Goal: Task Accomplishment & Management: Complete application form

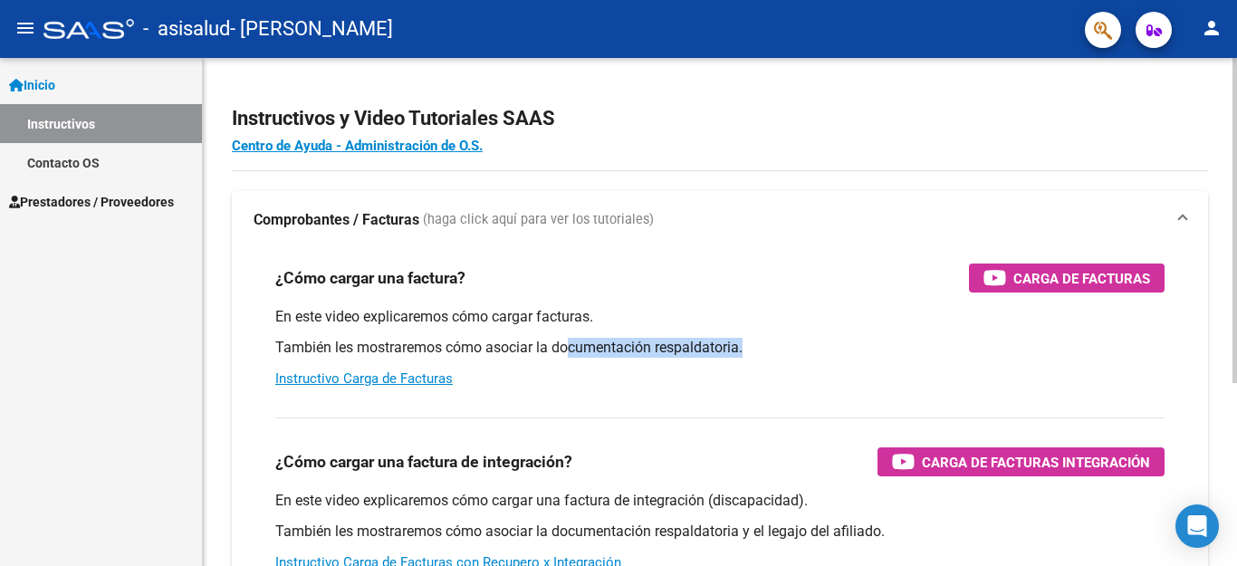
drag, startPoint x: 0, startPoint y: 0, endPoint x: 752, endPoint y: 339, distance: 824.3
click at [752, 339] on p "También les mostraremos cómo asociar la documentación respaldatoria." at bounding box center [719, 348] width 889 height 20
click at [725, 337] on div "En este video explicaremos cómo cargar facturas. También les mostraremos cómo a…" at bounding box center [719, 347] width 889 height 81
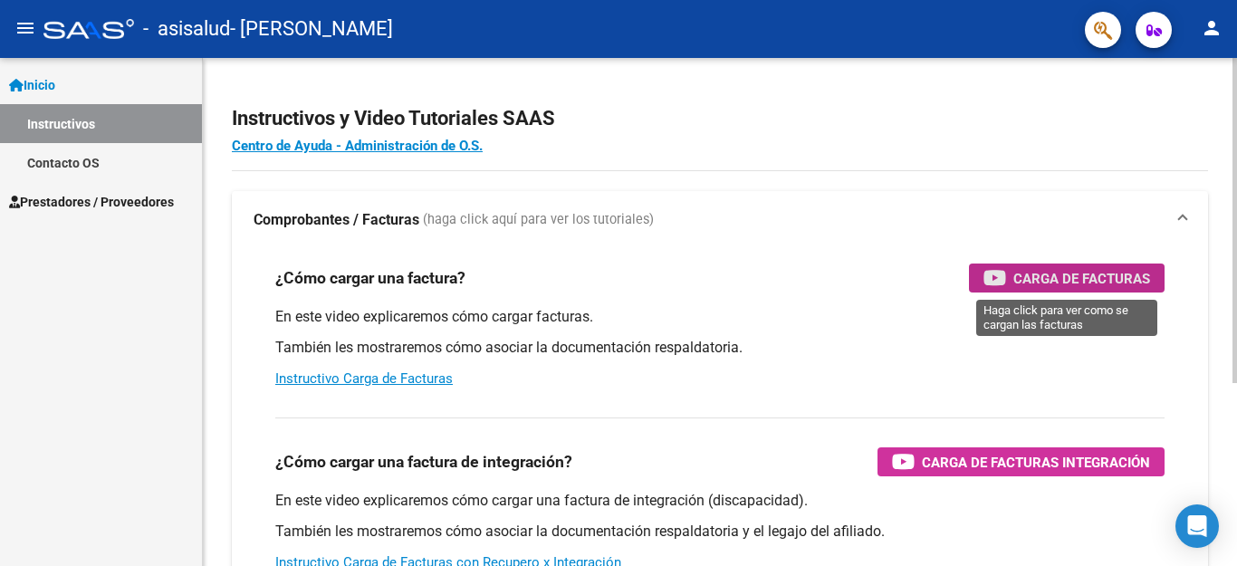
click at [1013, 275] on span "Carga de Facturas" at bounding box center [1081, 278] width 137 height 23
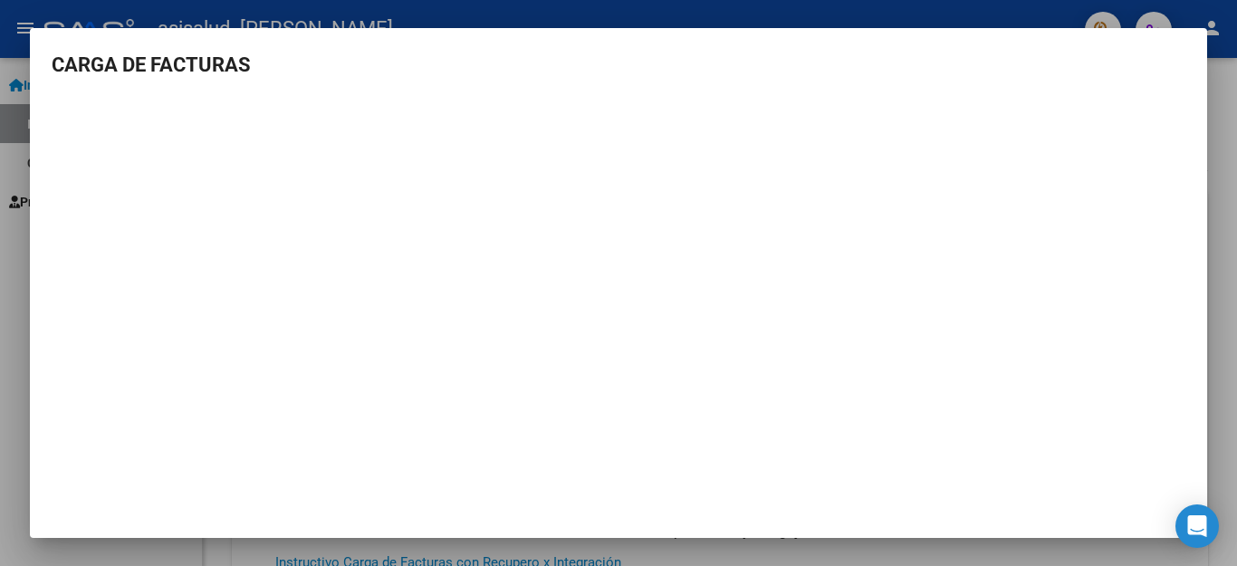
click at [13, 308] on div at bounding box center [618, 283] width 1237 height 566
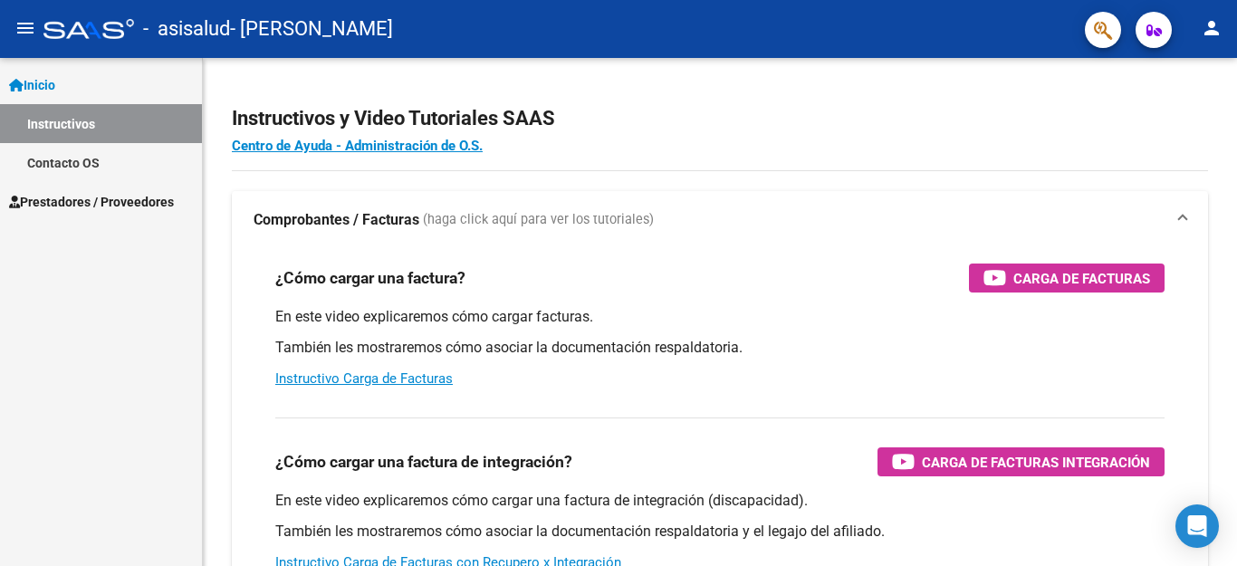
click at [56, 203] on span "Prestadores / Proveedores" at bounding box center [91, 202] width 165 height 20
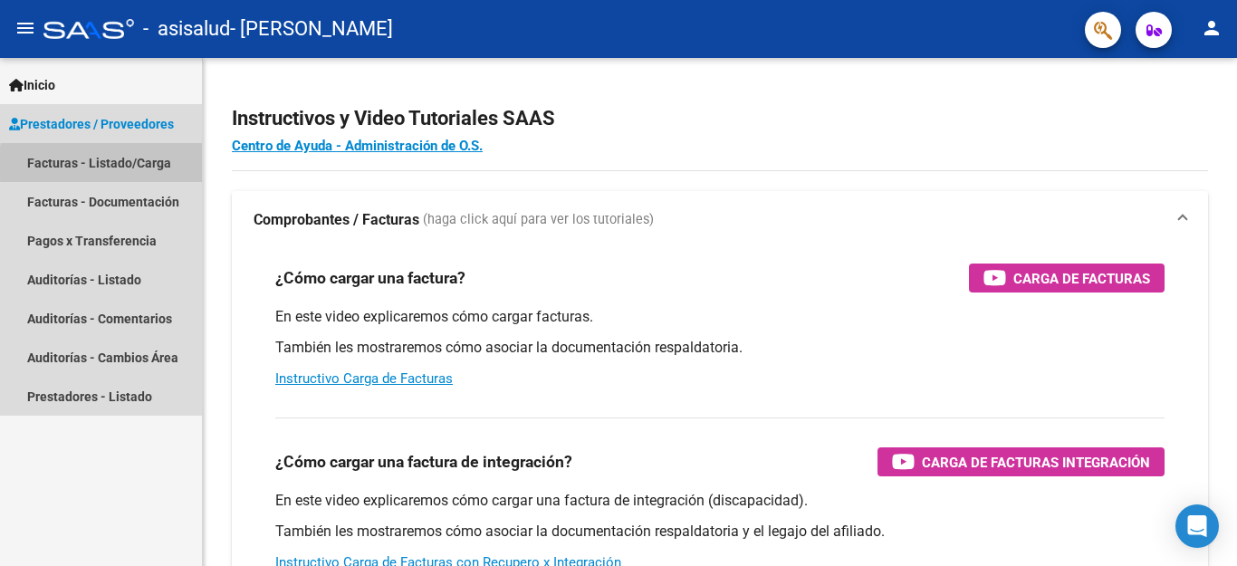
click at [160, 164] on link "Facturas - Listado/Carga" at bounding box center [101, 162] width 202 height 39
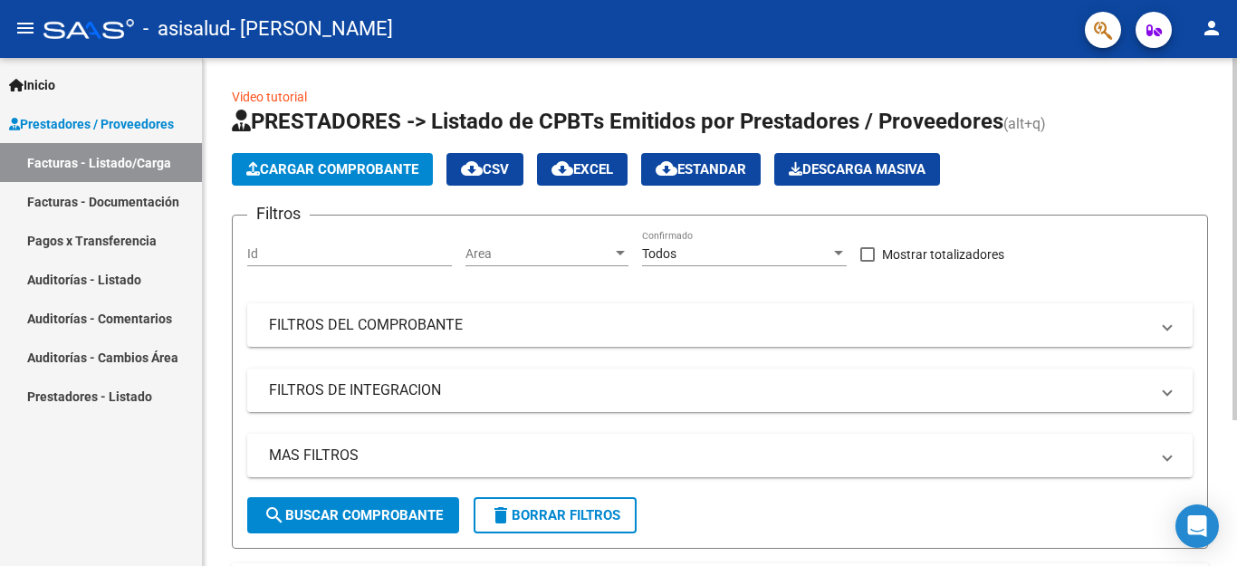
click at [315, 404] on mat-expansion-panel-header "FILTROS DE INTEGRACION" at bounding box center [719, 390] width 945 height 43
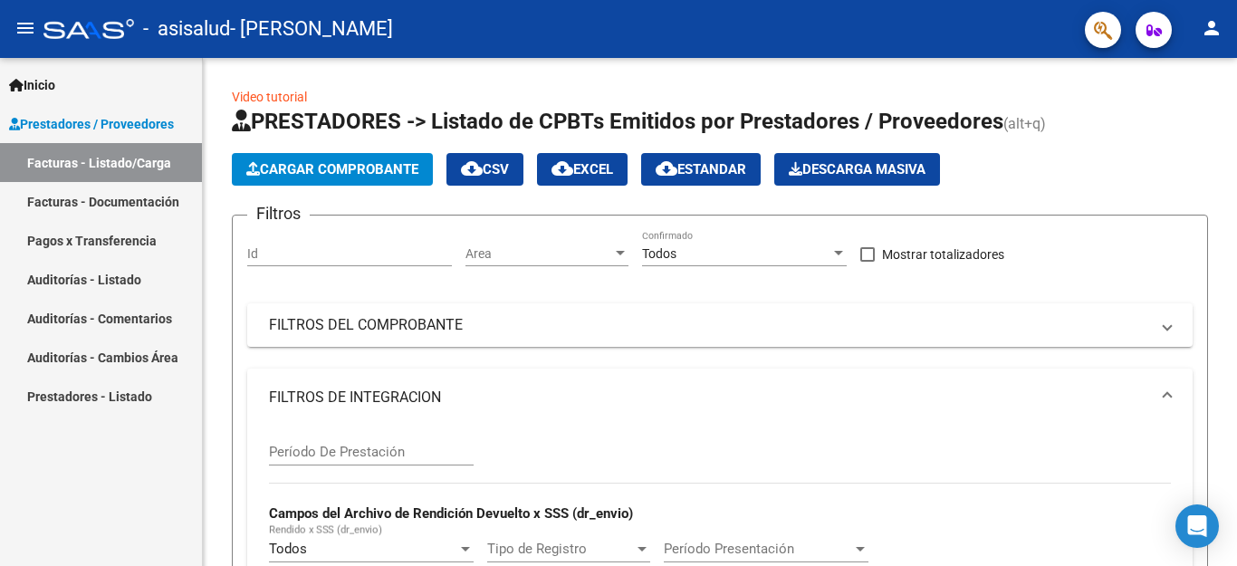
click at [145, 242] on link "Pagos x Transferencia" at bounding box center [101, 240] width 202 height 39
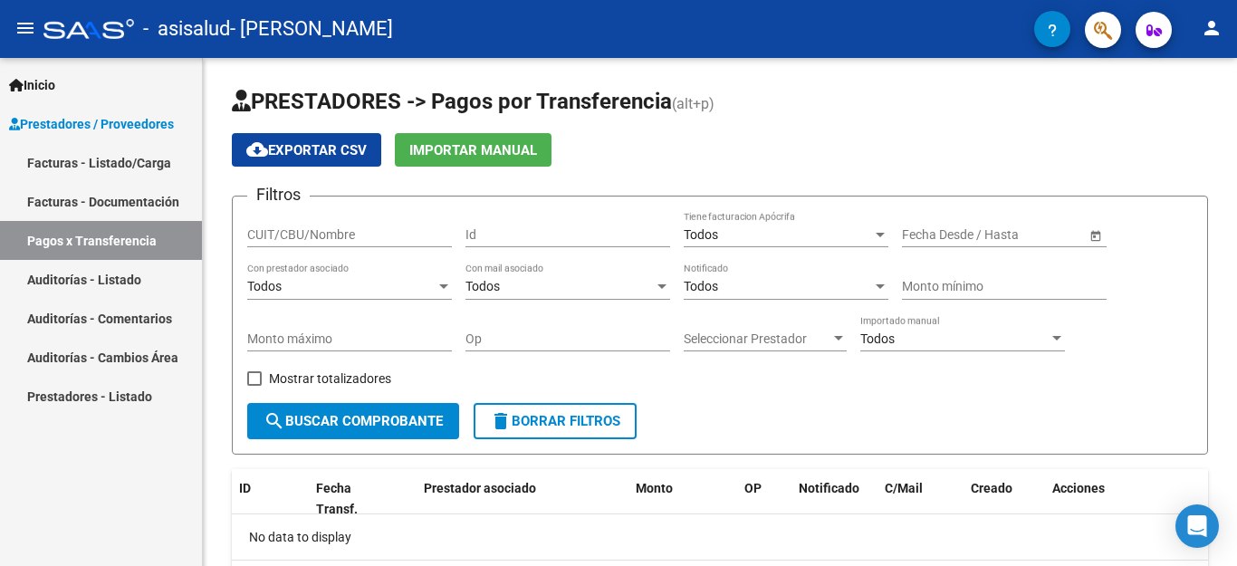
click at [126, 165] on link "Facturas - Listado/Carga" at bounding box center [101, 162] width 202 height 39
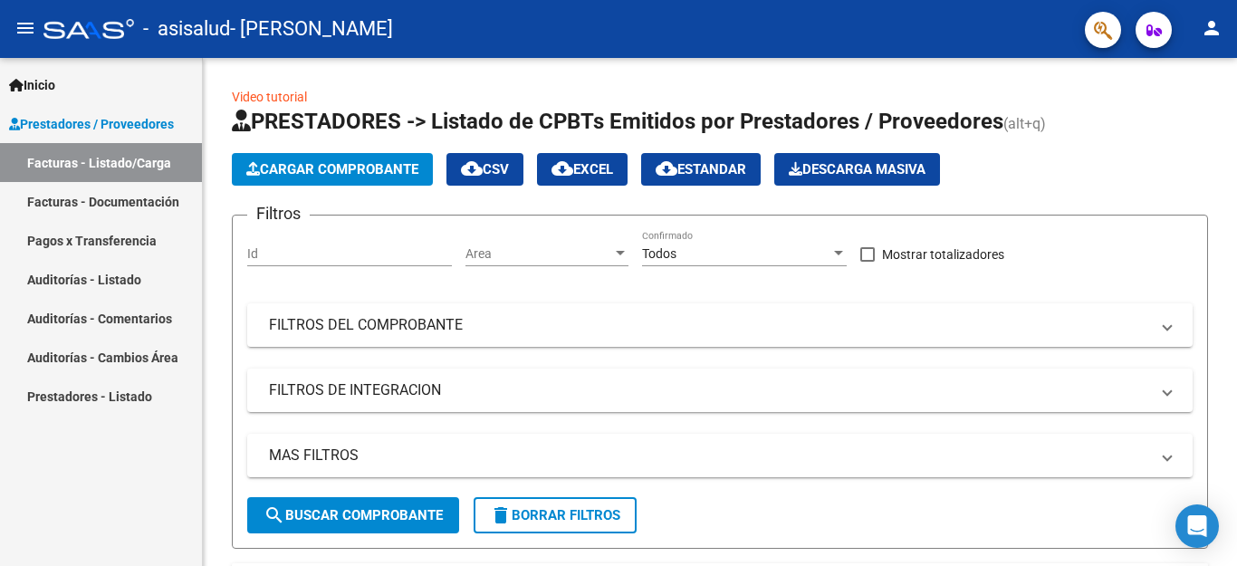
click at [68, 91] on link "Inicio" at bounding box center [101, 84] width 202 height 39
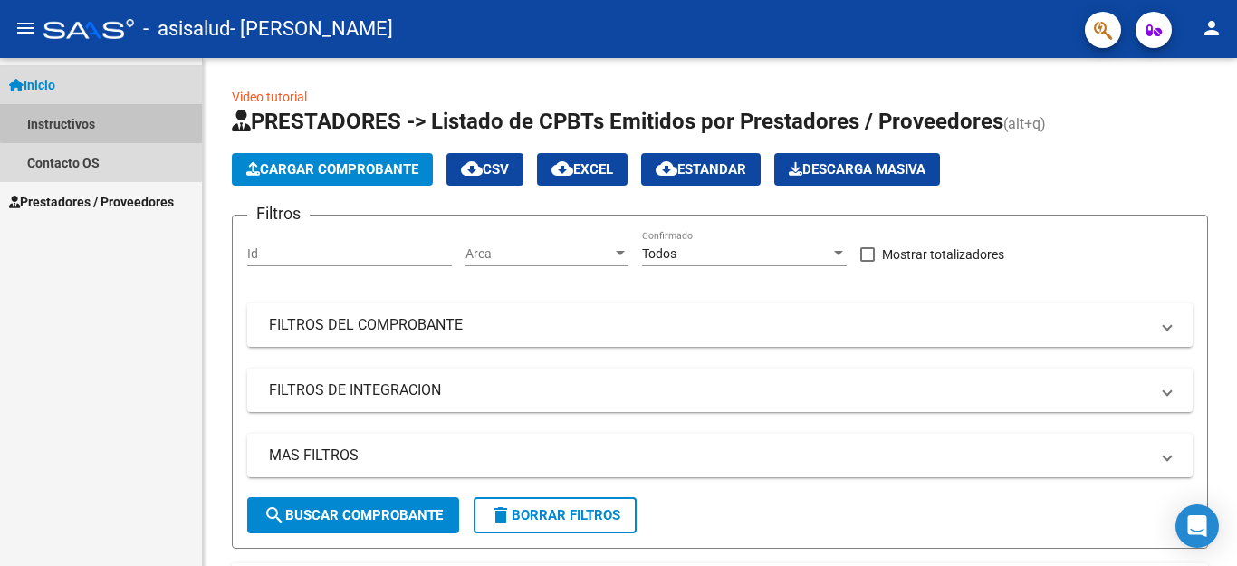
click at [104, 121] on link "Instructivos" at bounding box center [101, 123] width 202 height 39
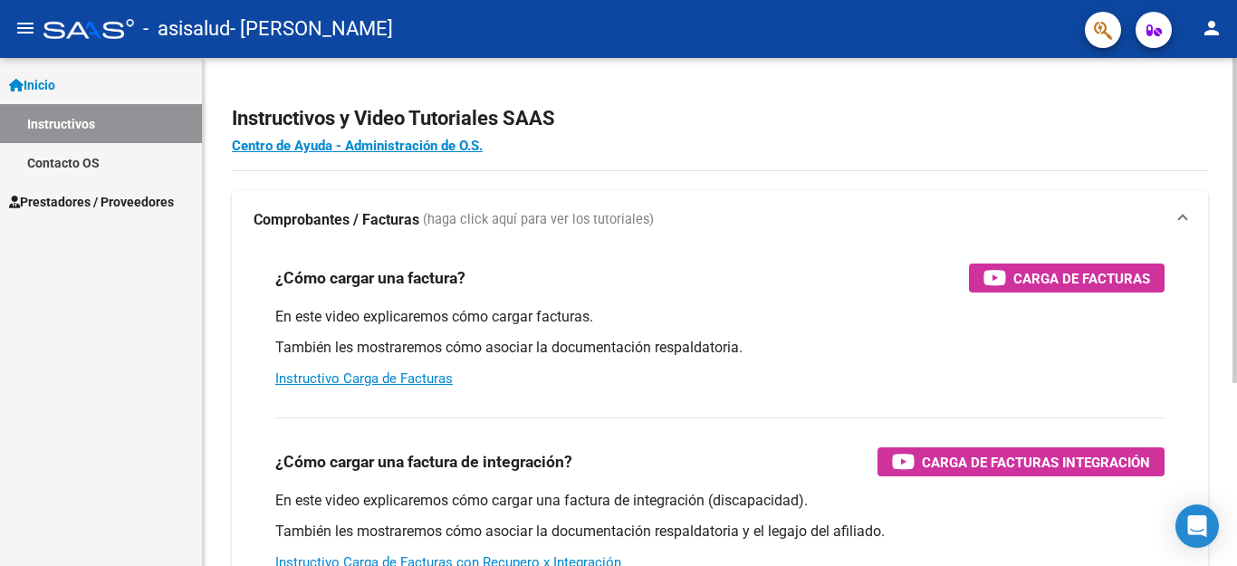
click at [1236, 327] on div at bounding box center [1234, 220] width 5 height 325
click at [896, 469] on icon "button" at bounding box center [903, 461] width 23 height 21
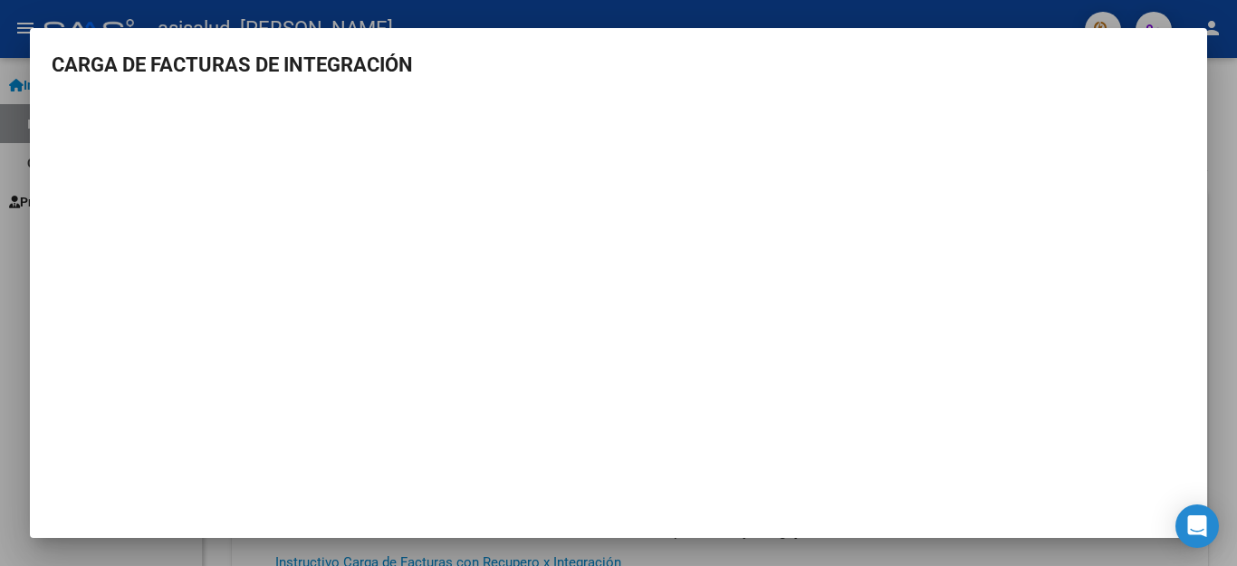
click at [1236, 216] on div at bounding box center [618, 283] width 1237 height 566
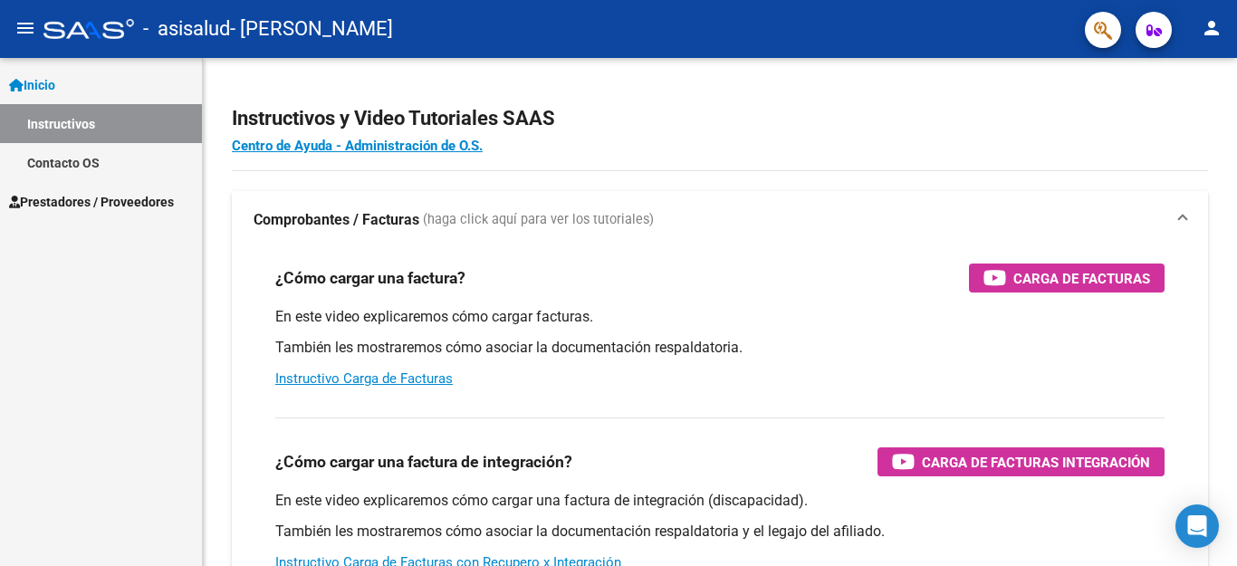
click at [136, 194] on span "Prestadores / Proveedores" at bounding box center [91, 202] width 165 height 20
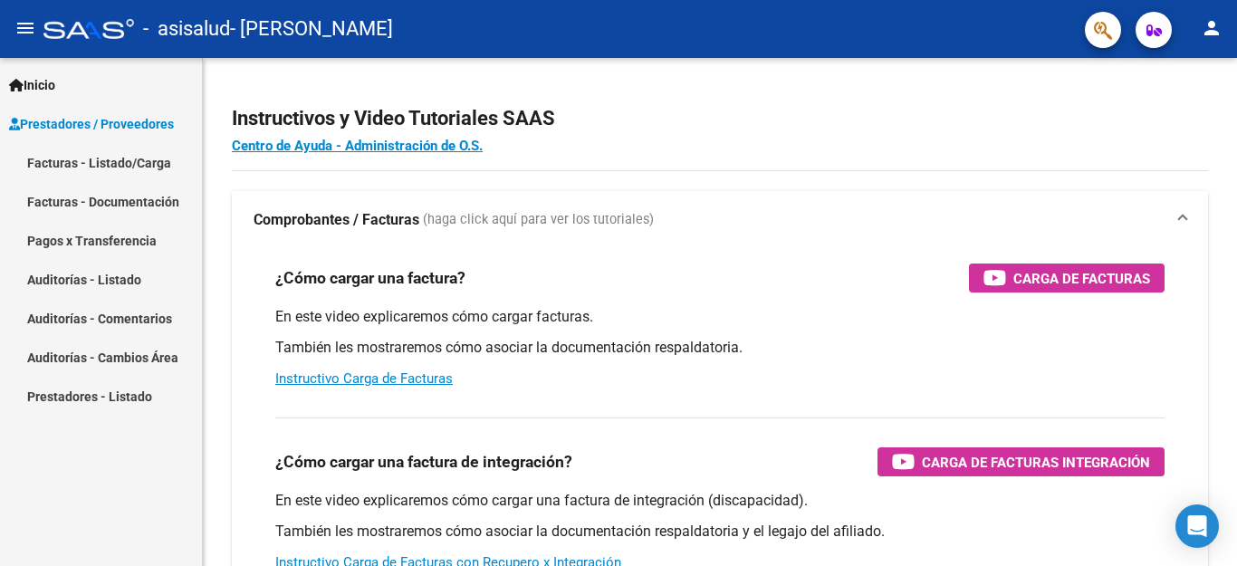
click at [112, 154] on link "Facturas - Listado/Carga" at bounding box center [101, 162] width 202 height 39
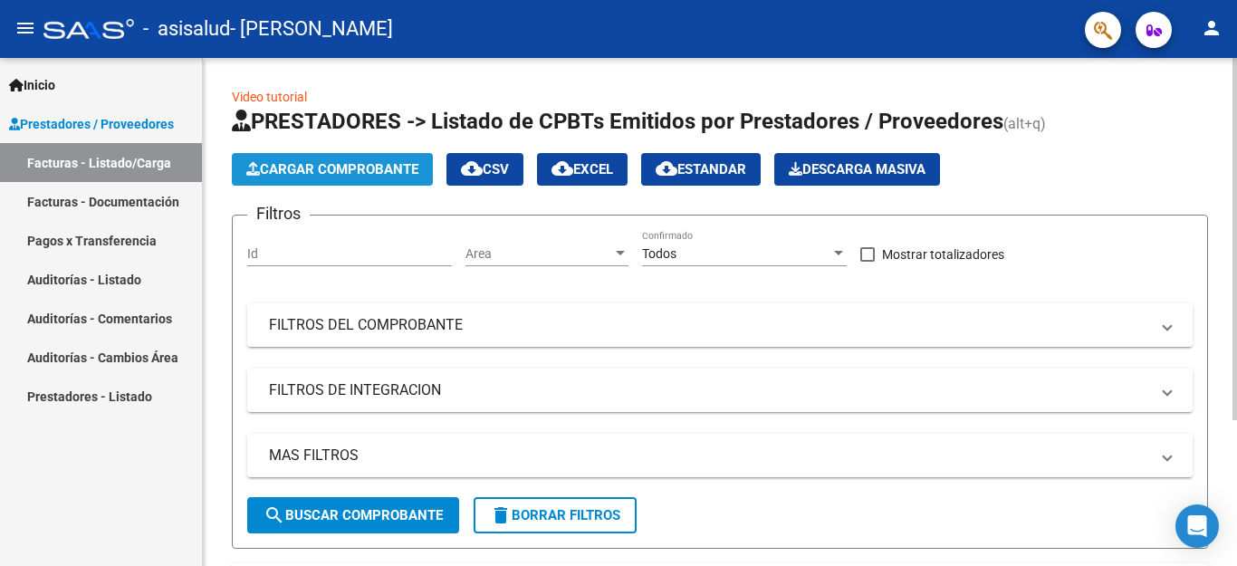
click at [408, 177] on button "Cargar Comprobante" at bounding box center [332, 169] width 201 height 33
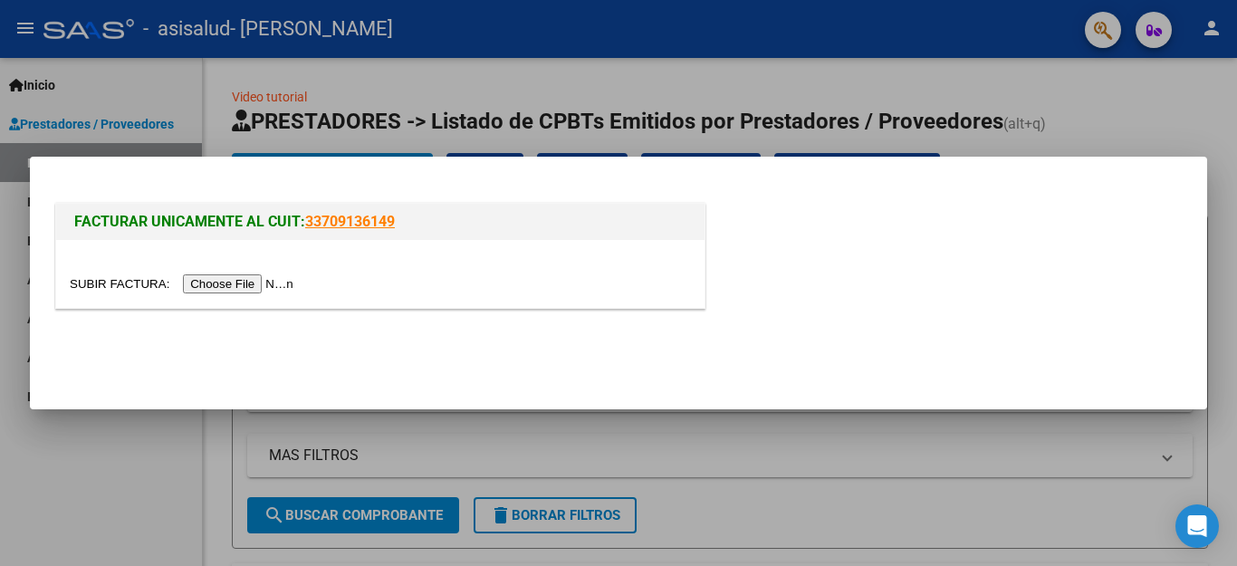
click at [260, 280] on input "file" at bounding box center [184, 283] width 229 height 19
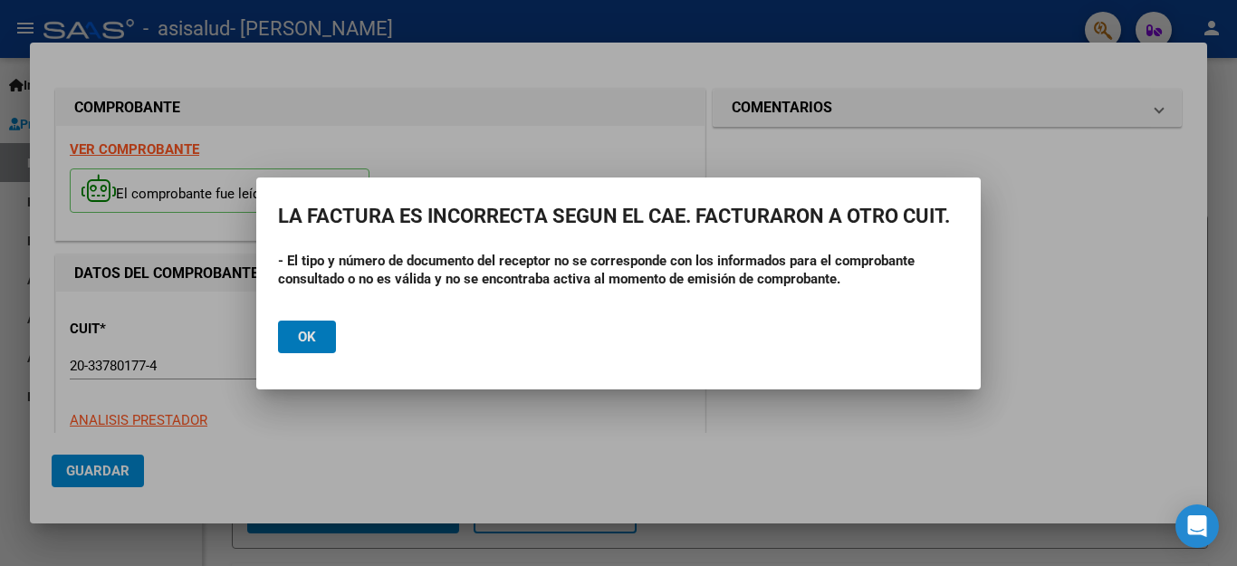
click at [314, 344] on span "Ok" at bounding box center [307, 337] width 18 height 16
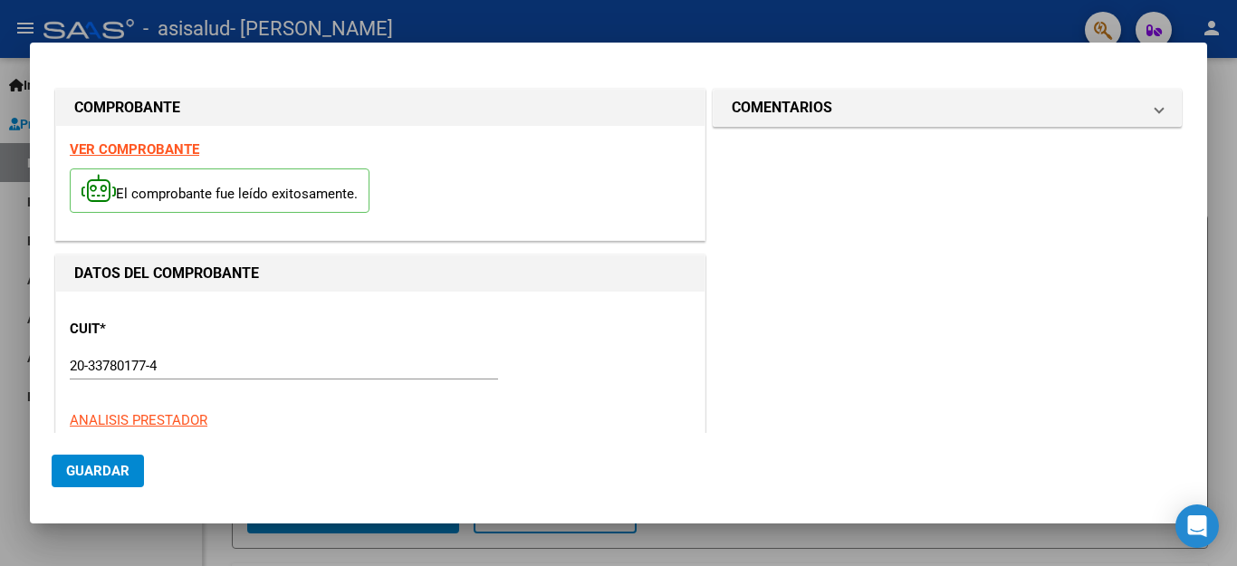
click at [122, 463] on span "Guardar" at bounding box center [97, 471] width 63 height 16
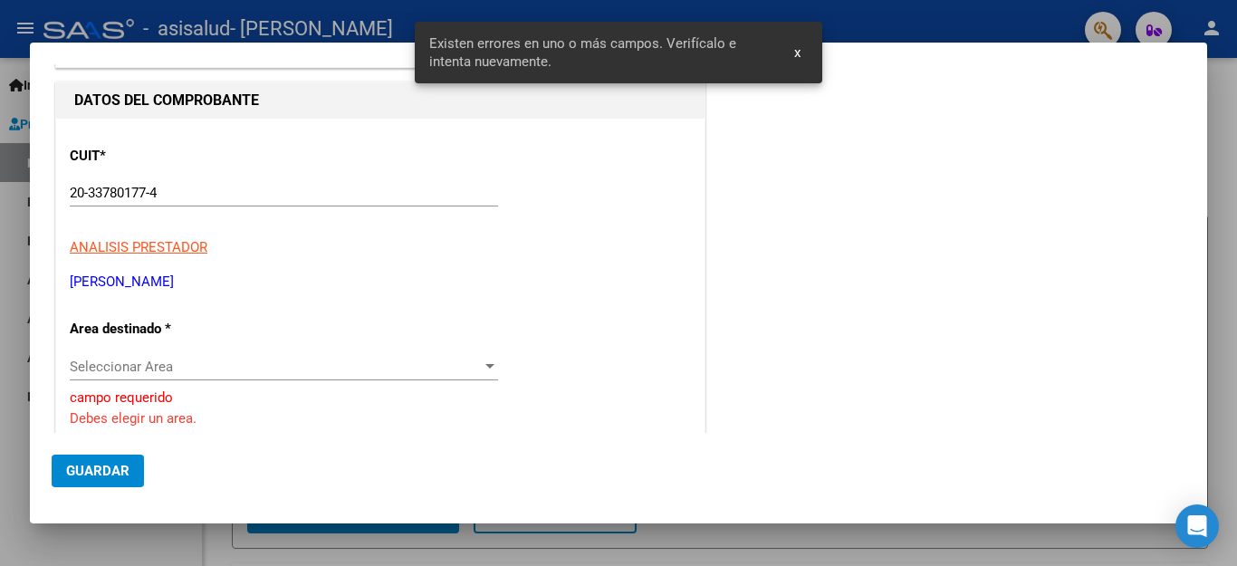
scroll to position [283, 0]
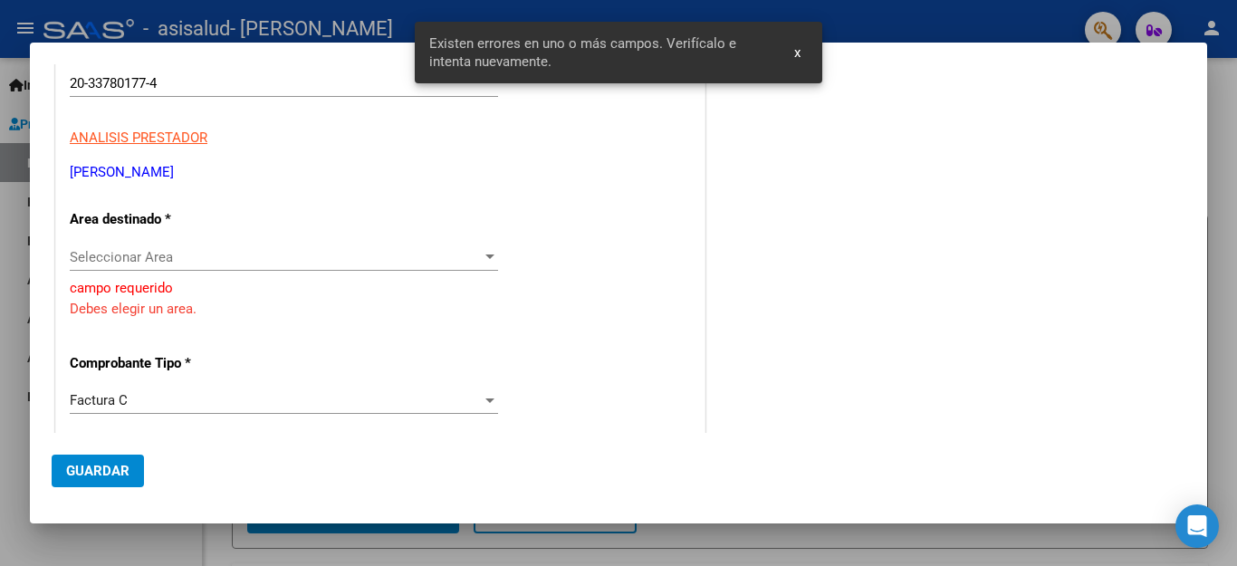
click at [304, 257] on span "Seleccionar Area" at bounding box center [276, 257] width 412 height 16
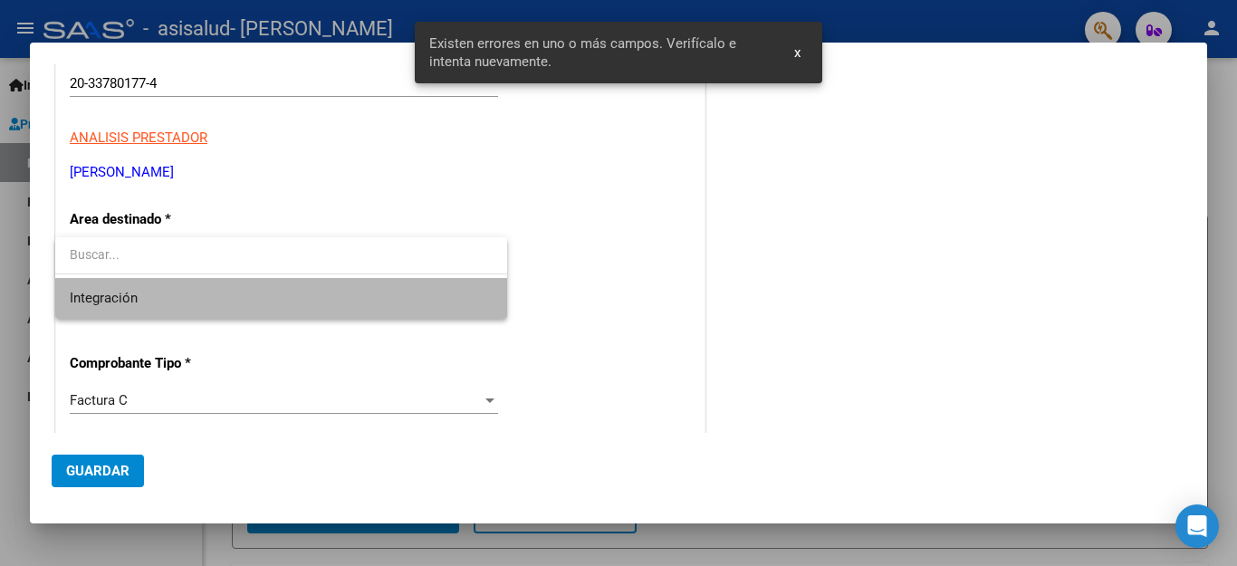
click at [261, 300] on span "Integración" at bounding box center [281, 298] width 423 height 41
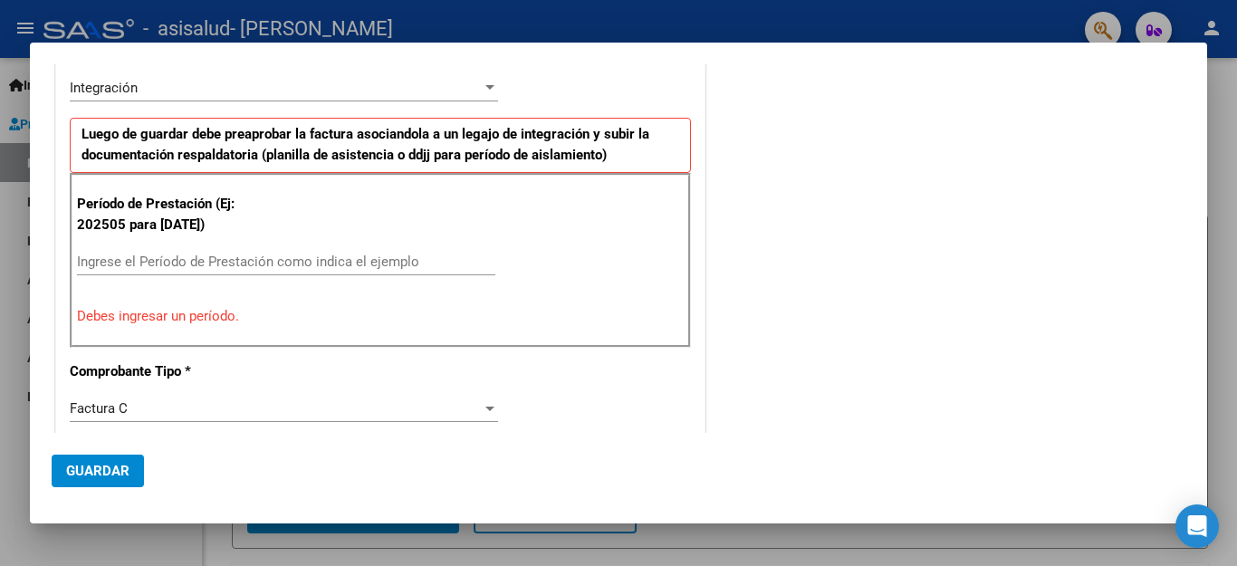
scroll to position [461, 0]
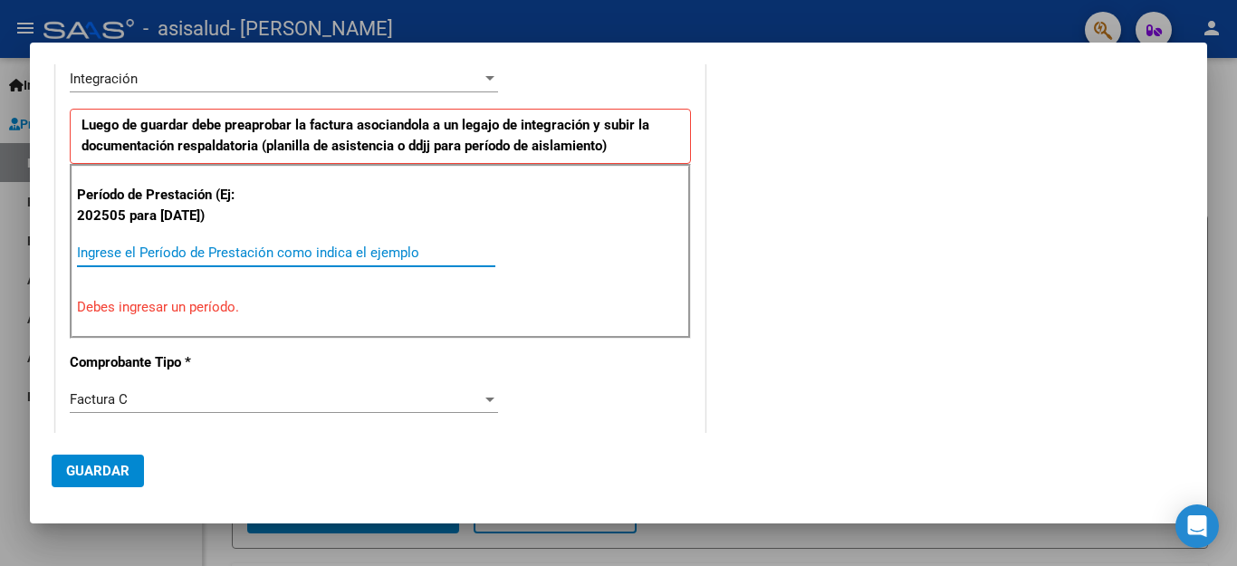
click at [346, 254] on input "Ingrese el Período de Prestación como indica el ejemplo" at bounding box center [286, 252] width 418 height 16
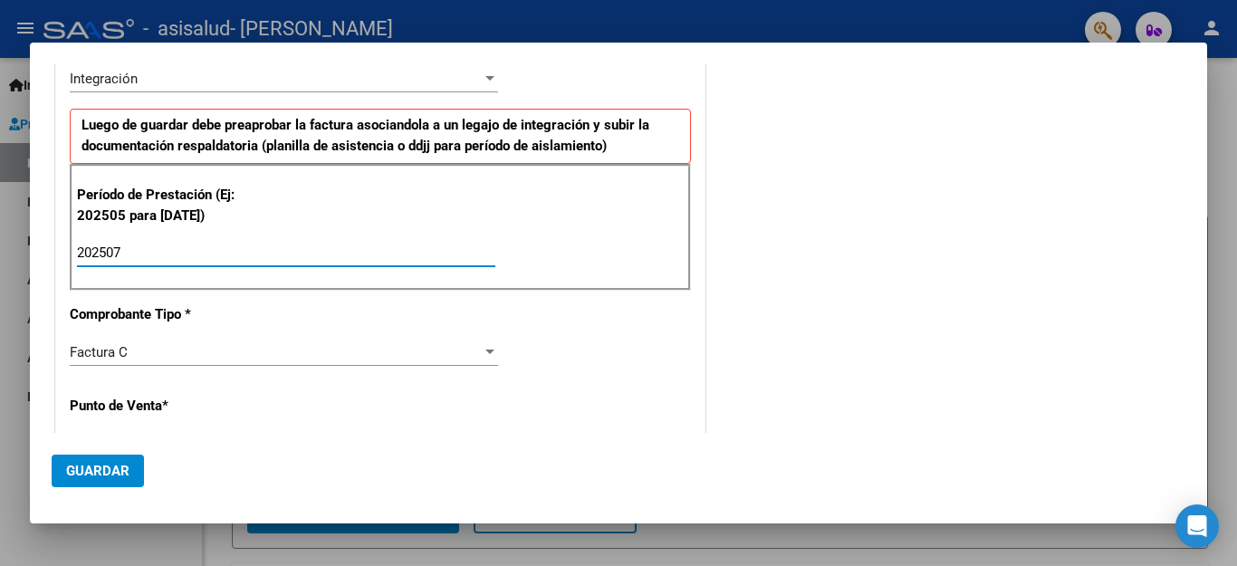
type input "202507"
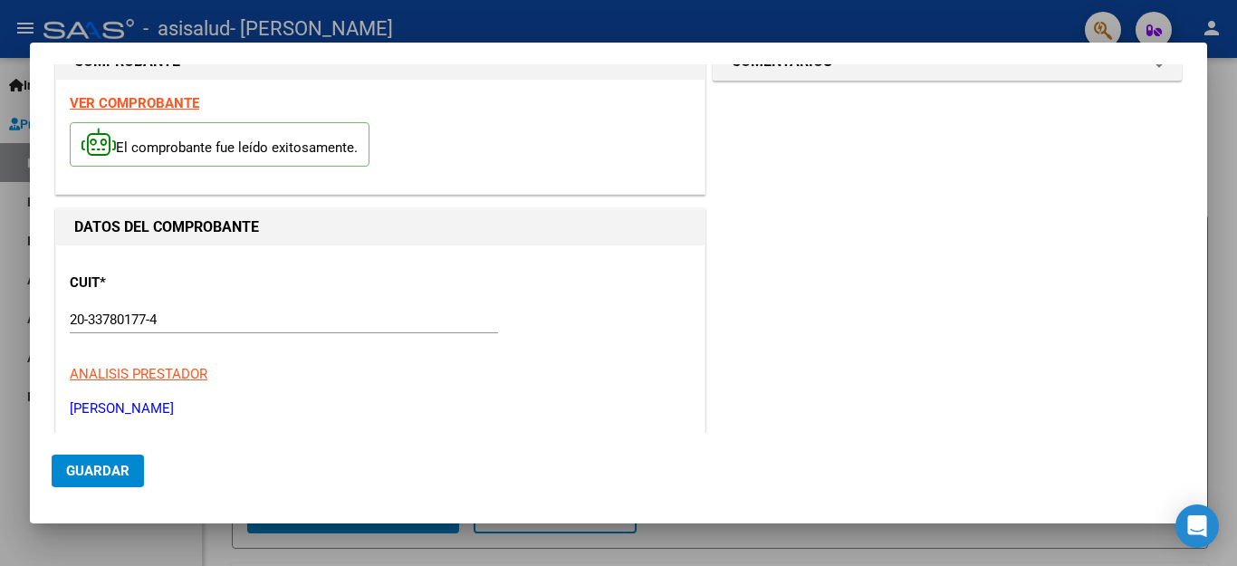
scroll to position [1203, 0]
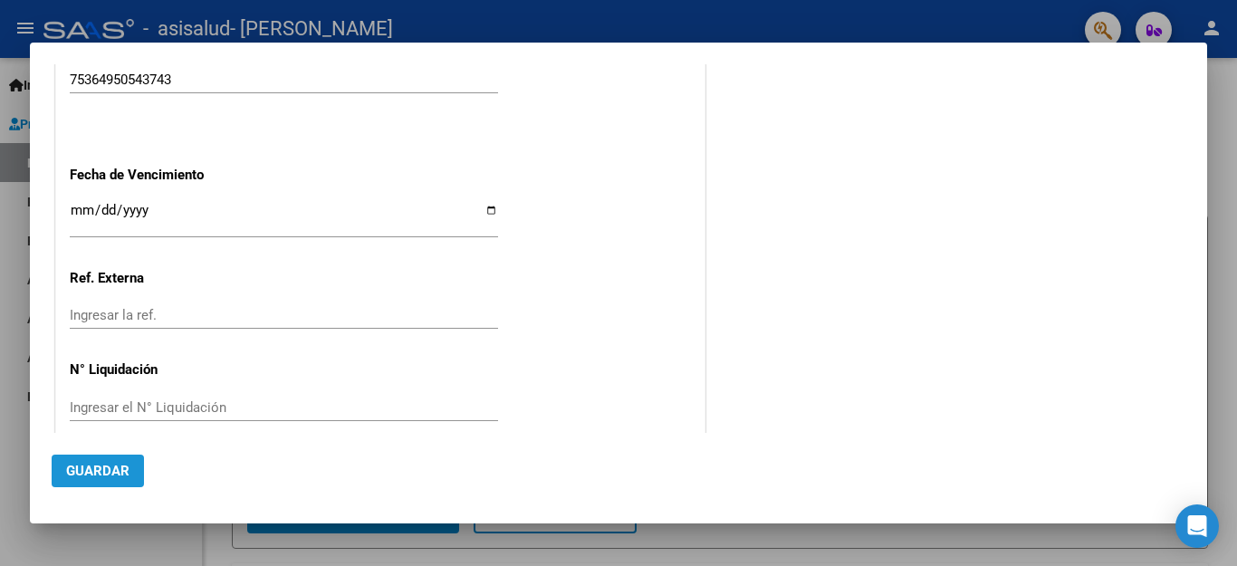
click at [83, 483] on button "Guardar" at bounding box center [98, 471] width 92 height 33
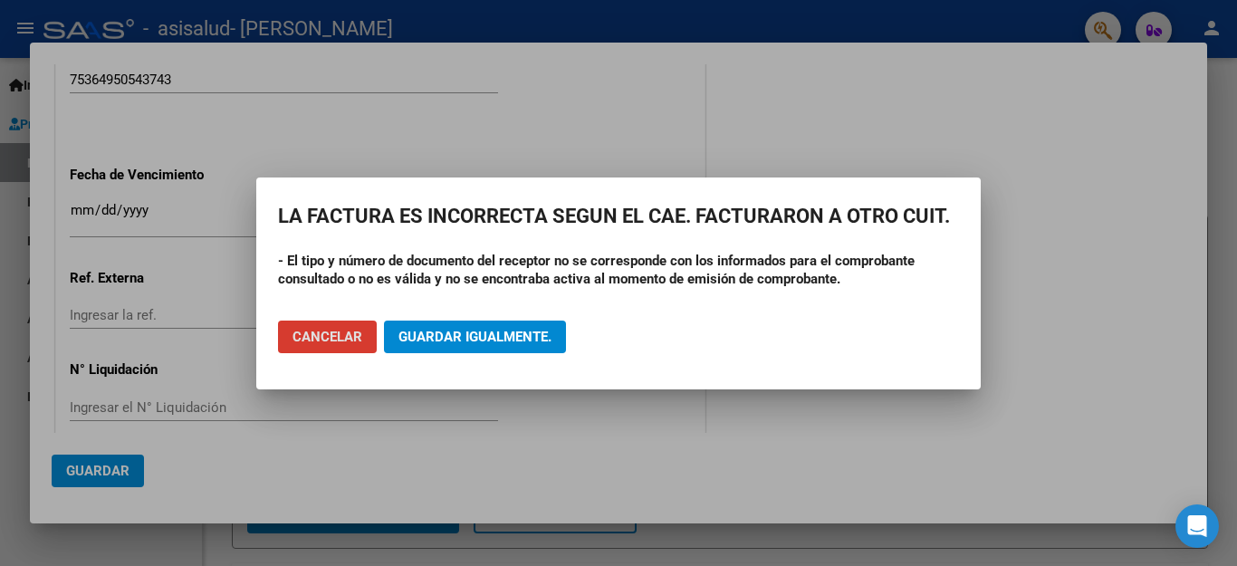
click at [318, 334] on span "Cancelar" at bounding box center [327, 337] width 70 height 16
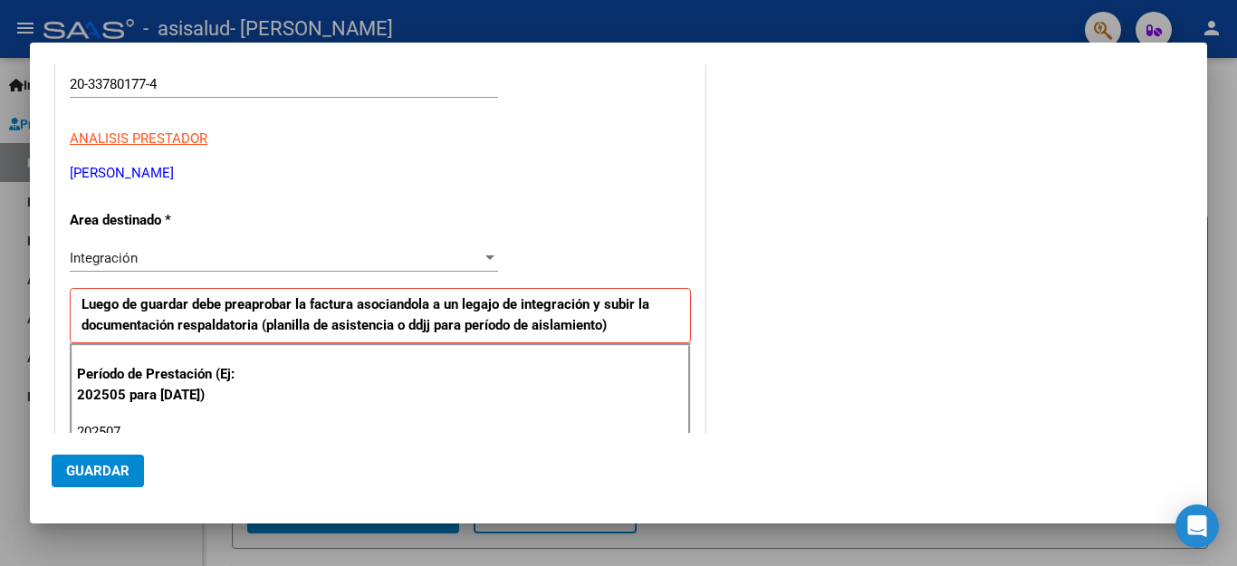
scroll to position [0, 0]
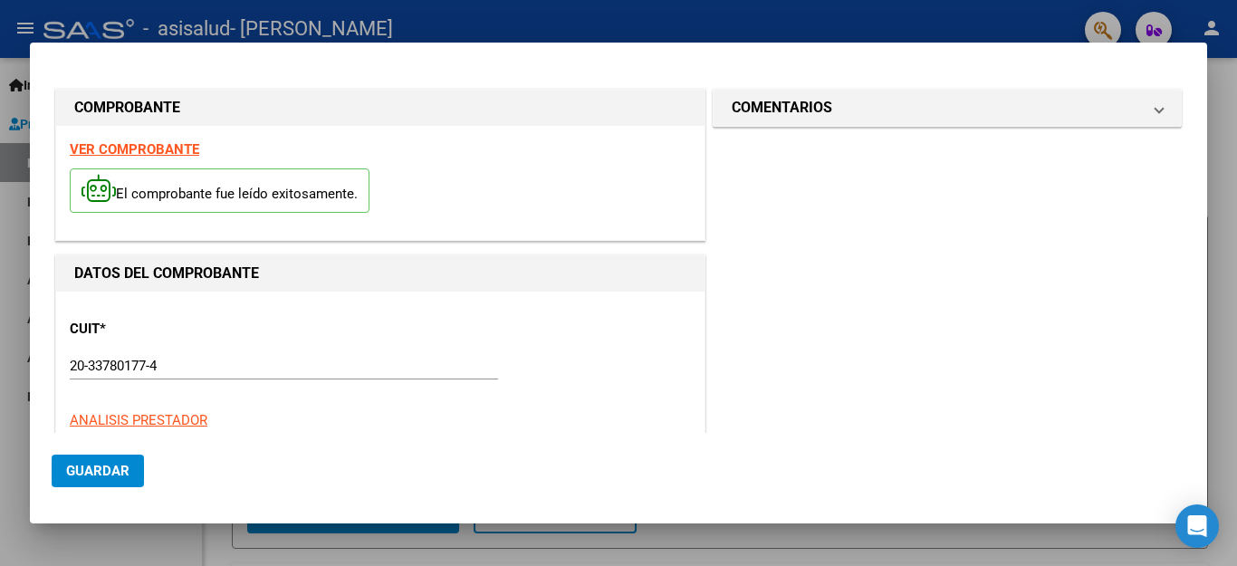
click at [153, 154] on strong "VER COMPROBANTE" at bounding box center [134, 149] width 129 height 16
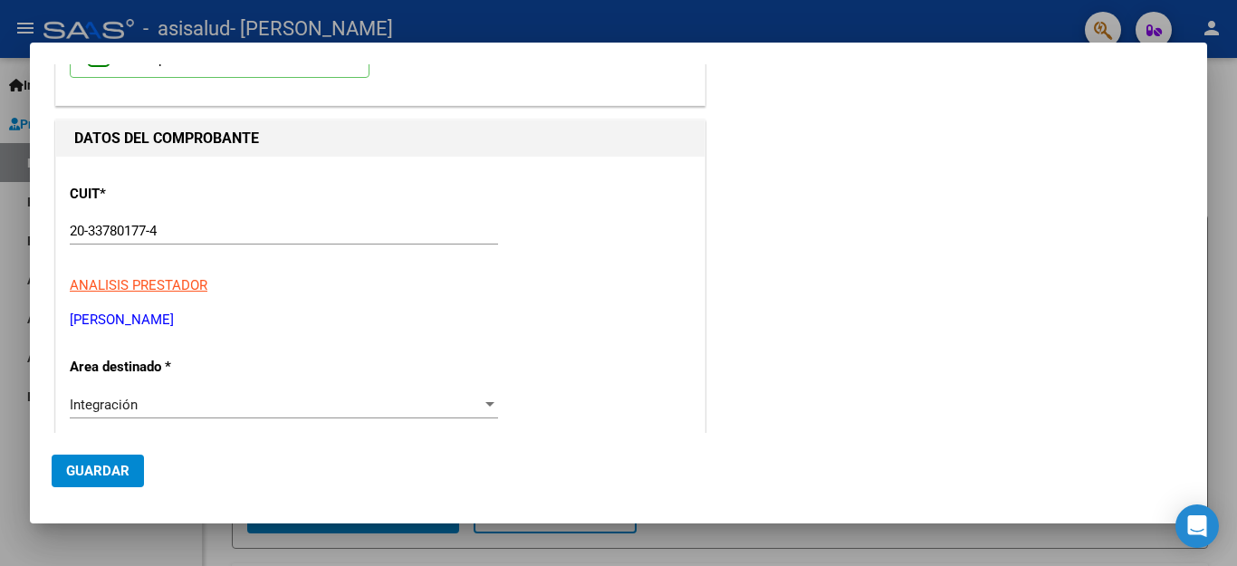
scroll to position [130, 0]
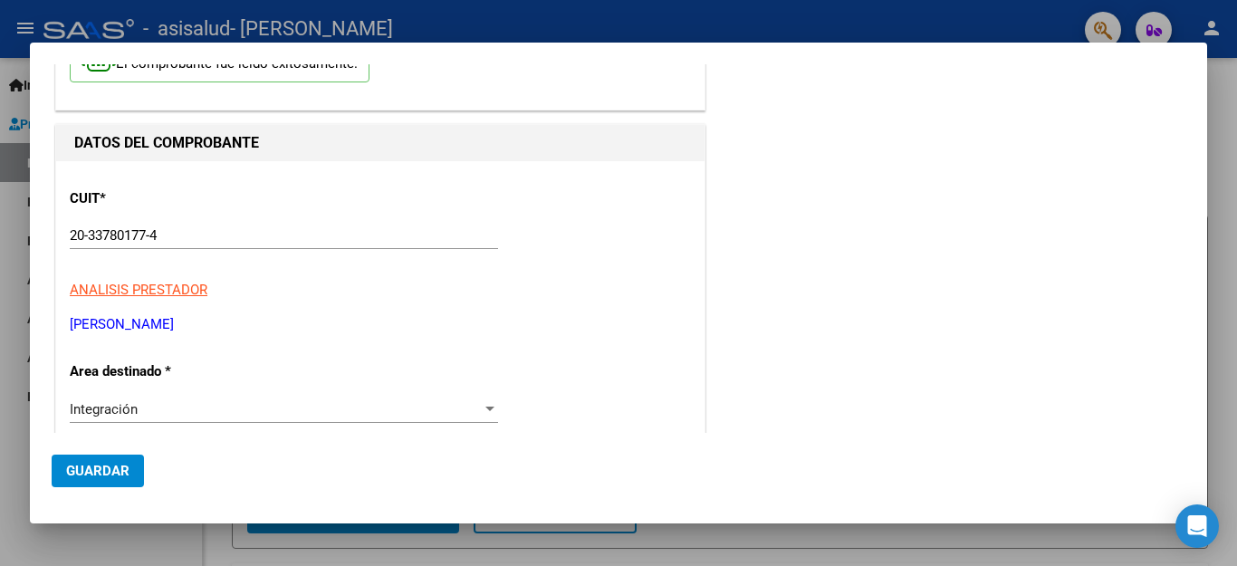
click at [106, 480] on button "Guardar" at bounding box center [98, 471] width 92 height 33
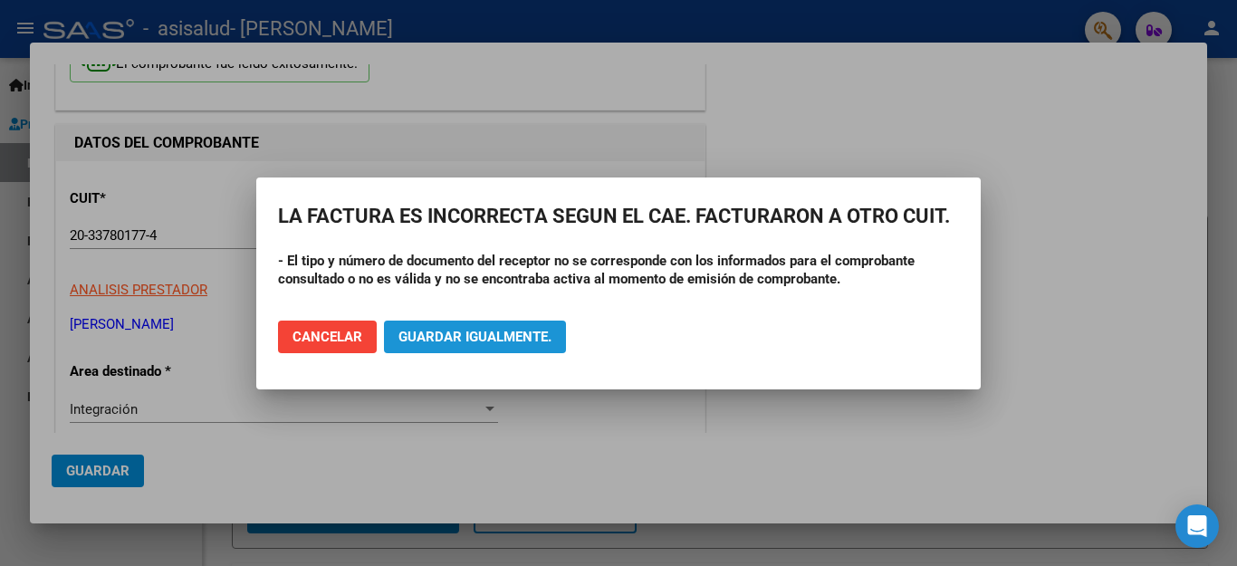
click at [505, 343] on span "Guardar igualmente." at bounding box center [474, 337] width 153 height 16
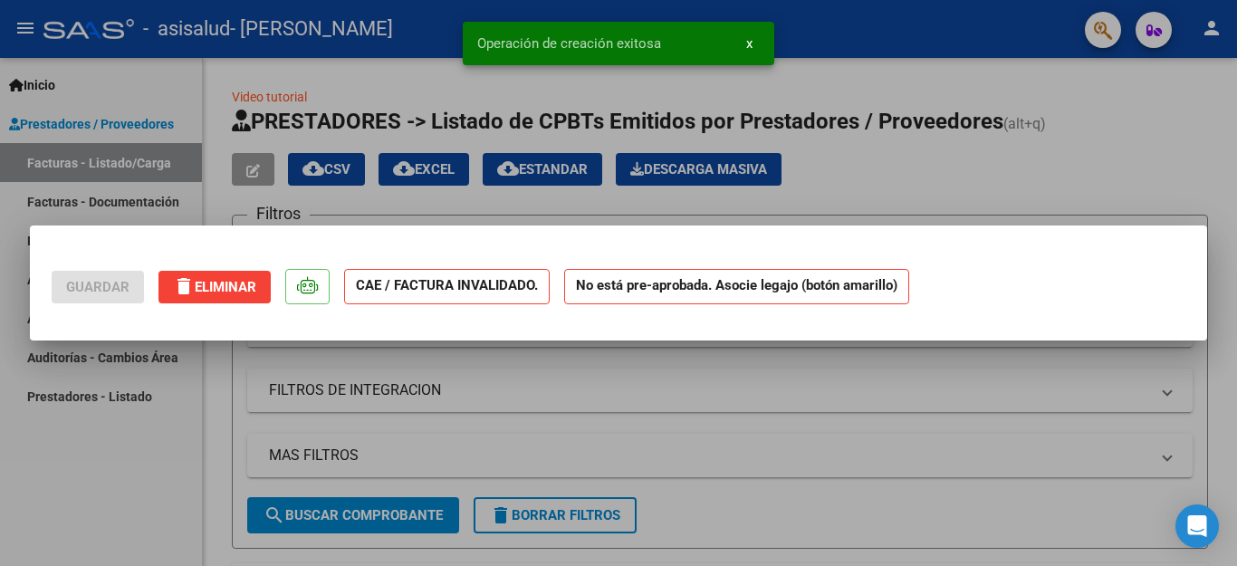
scroll to position [0, 0]
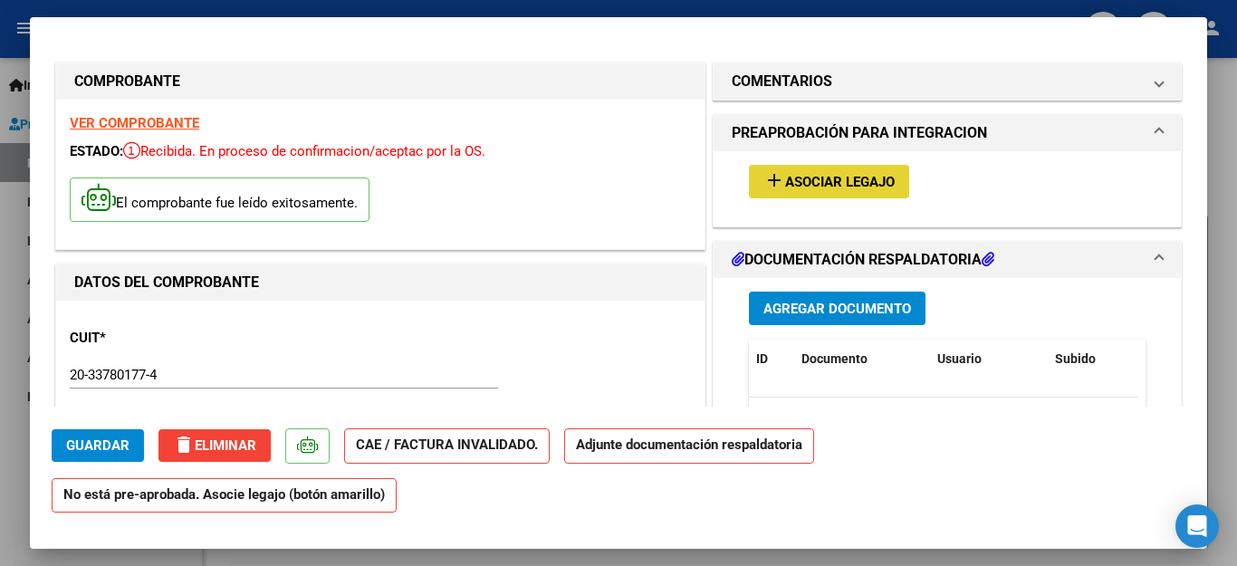
click at [768, 189] on mat-icon "add" at bounding box center [774, 180] width 22 height 22
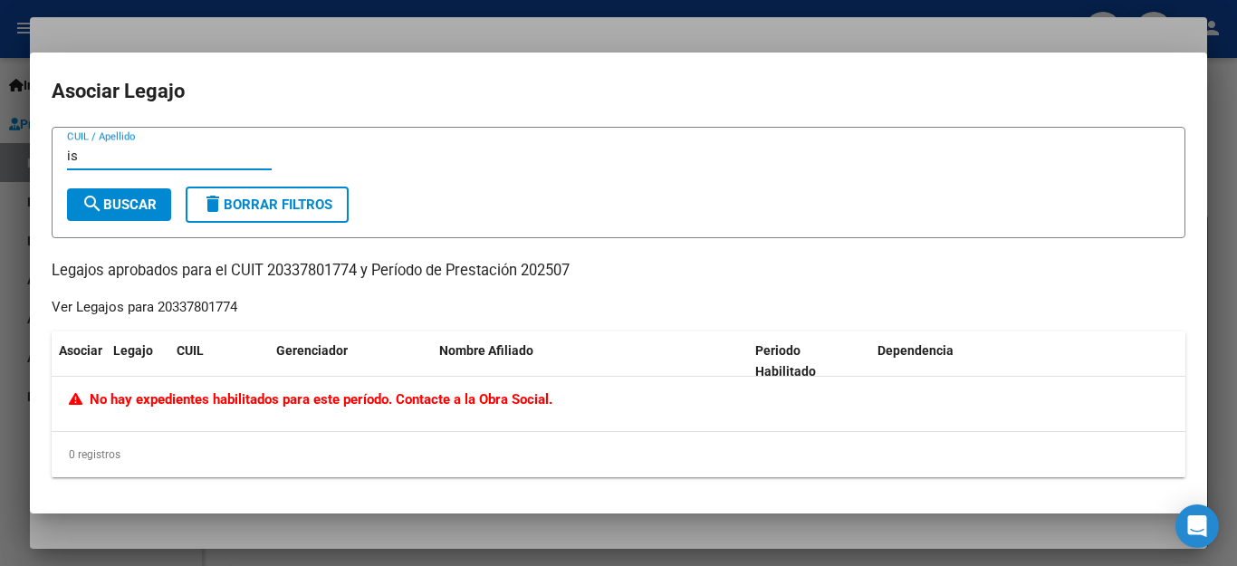
type input "i"
type input "[PERSON_NAME]"
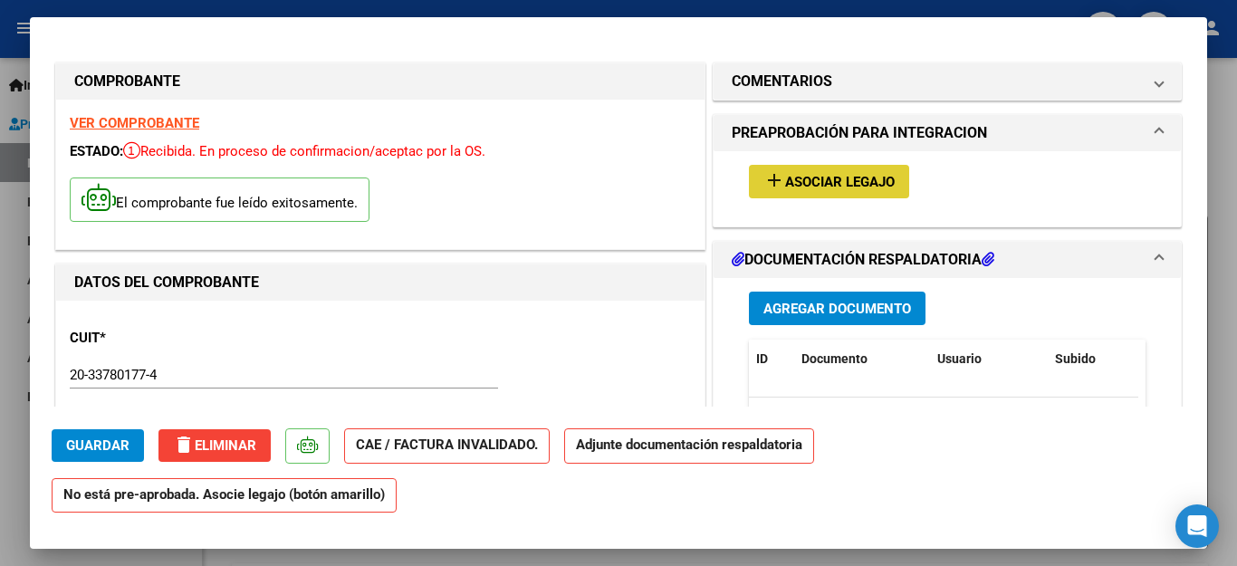
click at [774, 195] on button "add Asociar Legajo" at bounding box center [829, 182] width 160 height 34
